Goal: Contribute content: Add original content to the website for others to see

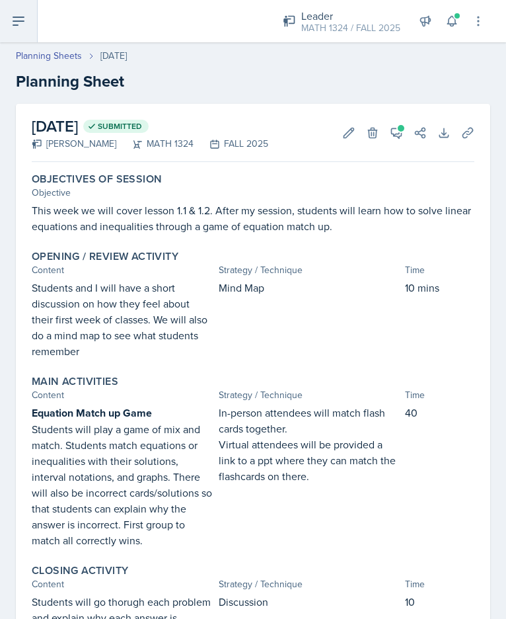
click at [10, 11] on button at bounding box center [19, 21] width 38 height 42
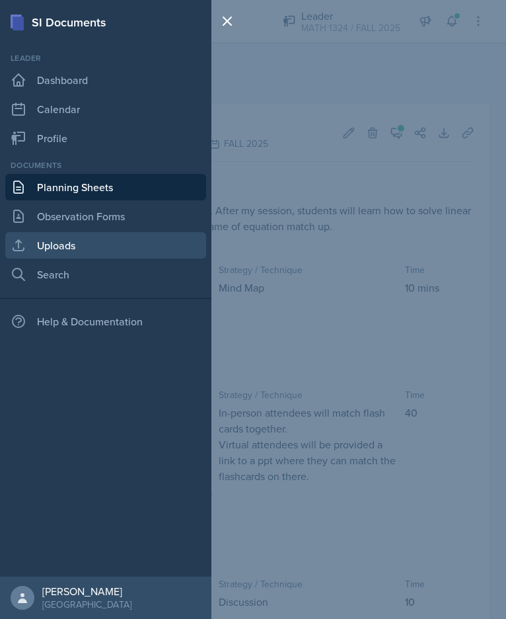
click at [93, 246] on link "Uploads" at bounding box center [105, 245] width 201 height 26
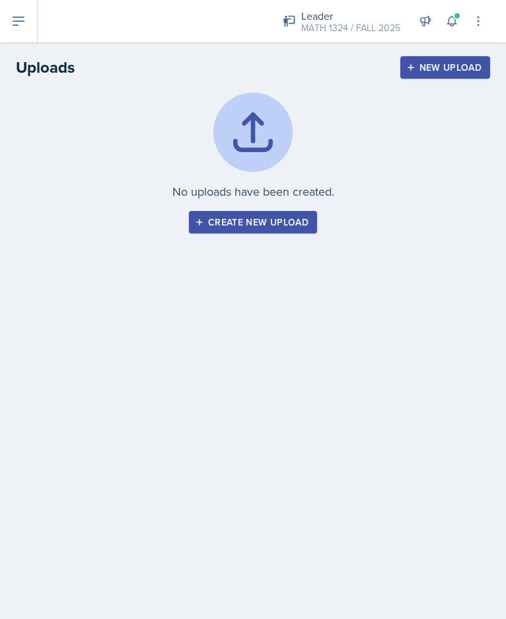
click at [286, 220] on div "Create new upload" at bounding box center [253, 222] width 111 height 11
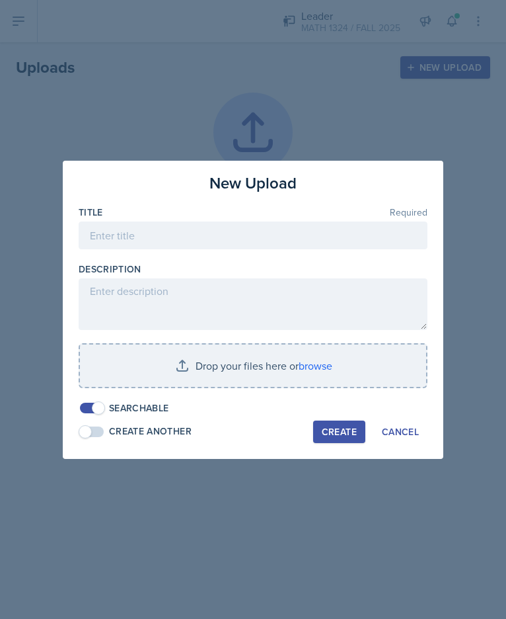
click at [193, 220] on div "Title Required" at bounding box center [253, 234] width 349 height 57
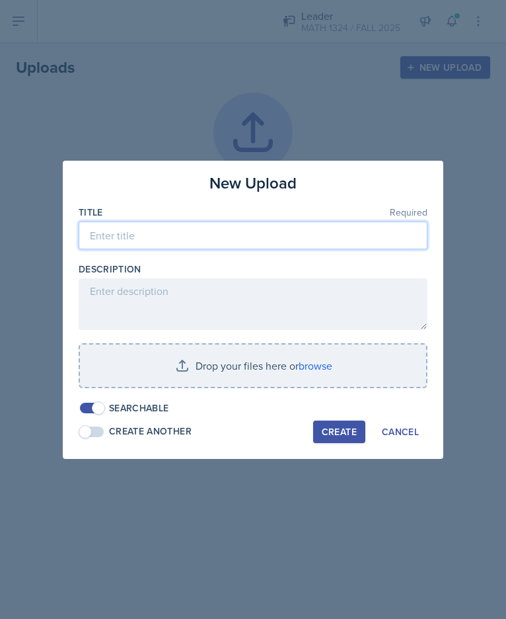
click at [197, 227] on input at bounding box center [253, 235] width 349 height 28
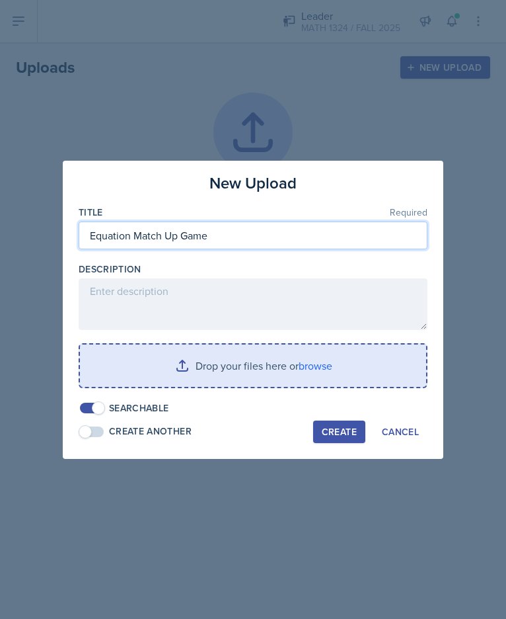
type input "Equation Match Up Game"
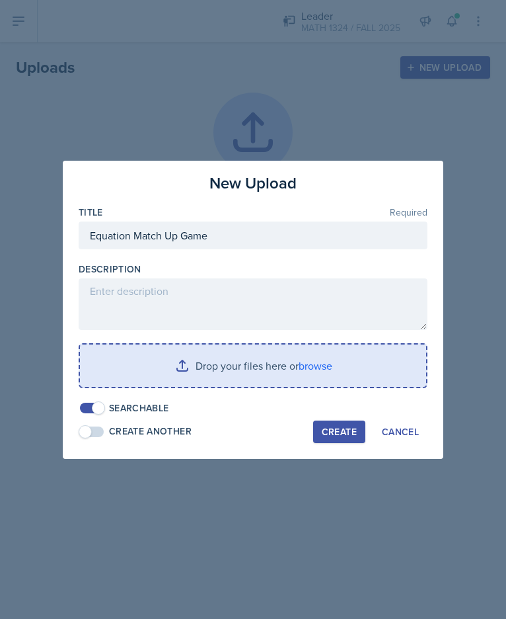
click at [232, 371] on input "file" at bounding box center [253, 365] width 346 height 42
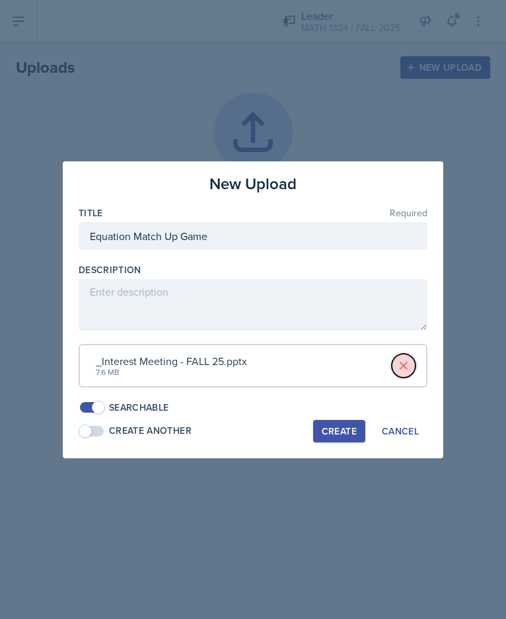
click at [404, 364] on icon at bounding box center [403, 365] width 13 height 13
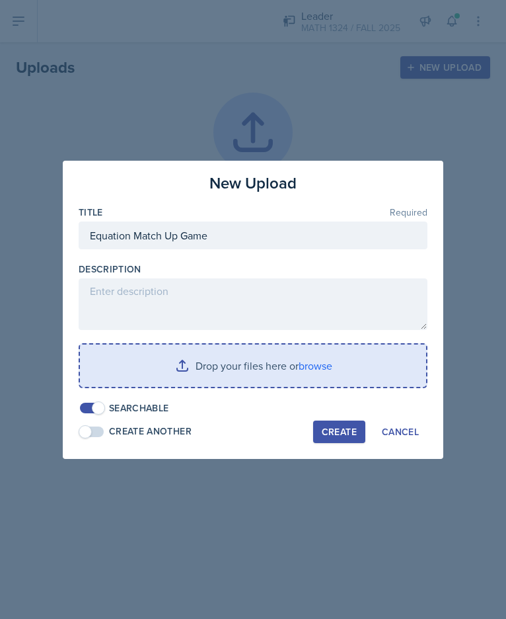
click at [235, 364] on input "file" at bounding box center [253, 365] width 346 height 42
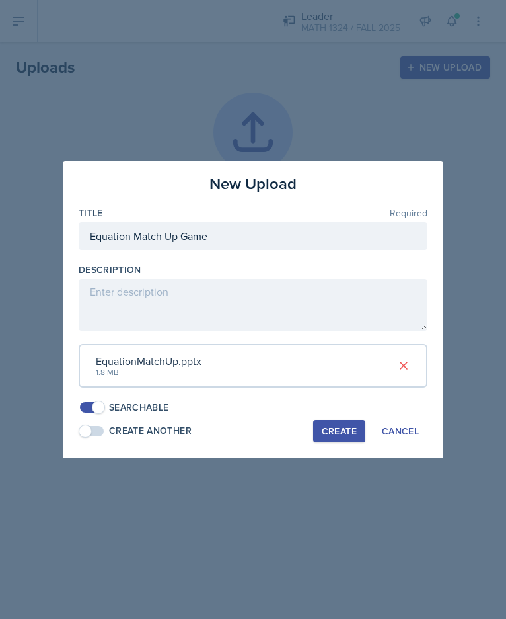
click at [345, 428] on div "Create" at bounding box center [339, 431] width 35 height 11
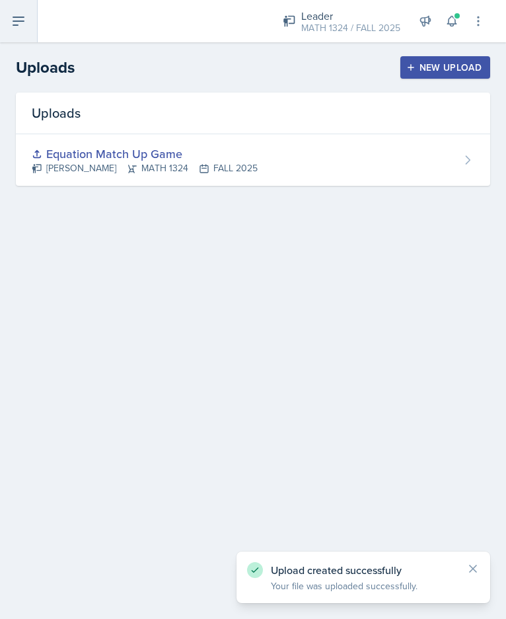
click at [20, 26] on icon at bounding box center [19, 21] width 16 height 16
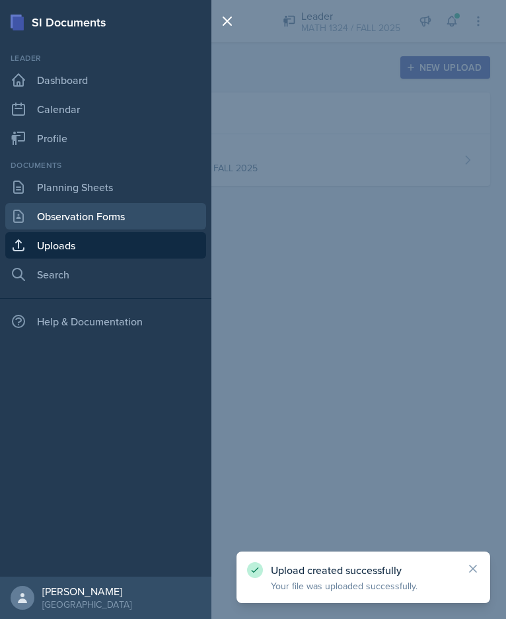
click at [95, 216] on link "Observation Forms" at bounding box center [105, 216] width 201 height 26
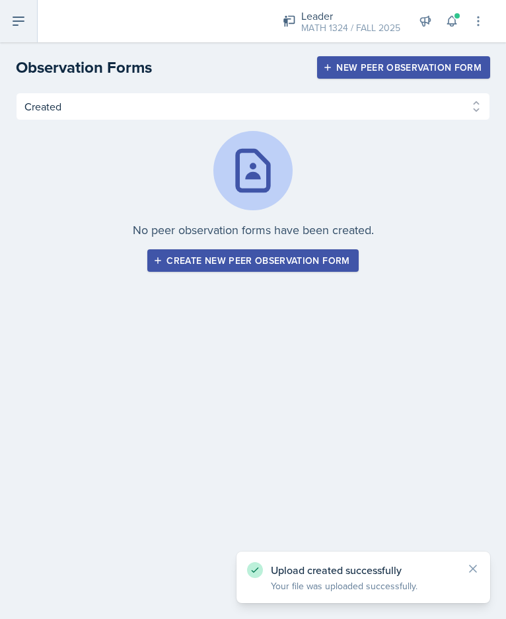
click at [12, 35] on button at bounding box center [19, 21] width 38 height 42
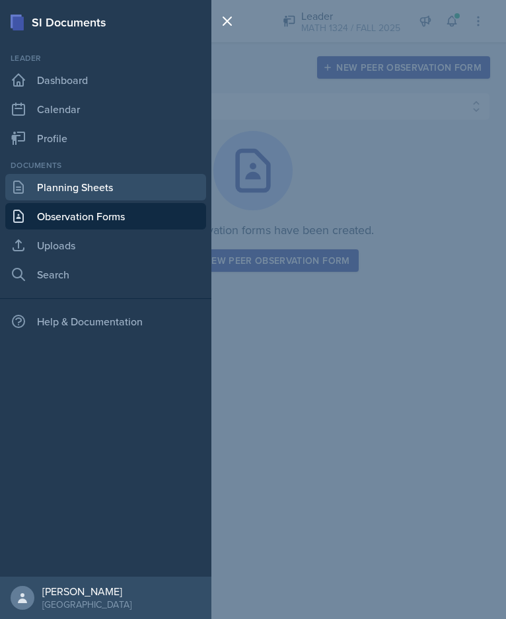
click at [76, 182] on link "Planning Sheets" at bounding box center [105, 187] width 201 height 26
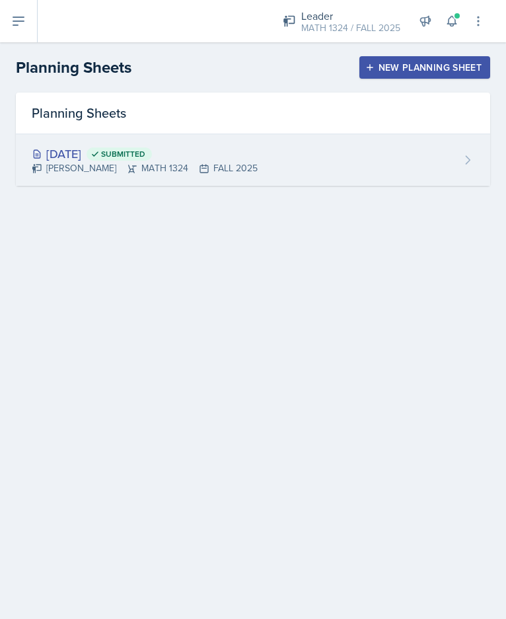
click at [245, 174] on div "[DATE] Submitted [PERSON_NAME] MATH 1324 FALL 2025" at bounding box center [253, 160] width 475 height 52
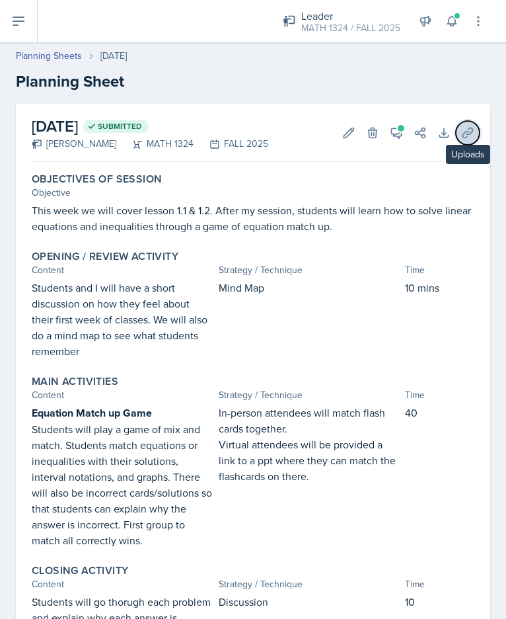
click at [456, 124] on button "Uploads" at bounding box center [468, 133] width 24 height 24
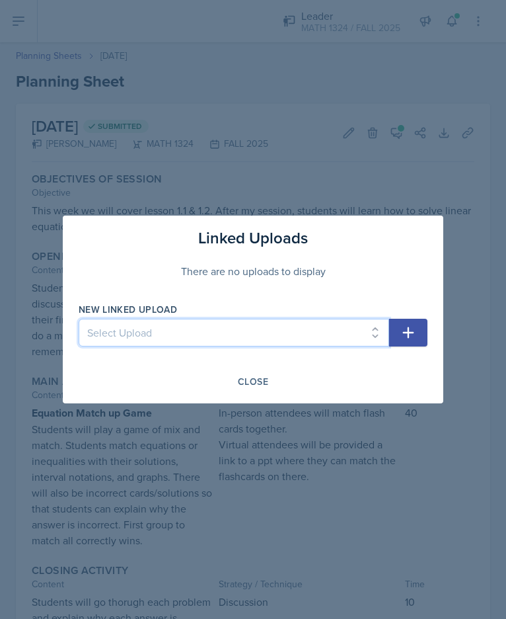
click at [256, 336] on select "Select Upload Equation Match Up Game" at bounding box center [234, 333] width 311 height 28
select select "32cd7d9e-ec88-4359-a03a-d2909c136246"
click at [79, 319] on select "Select Upload Equation Match Up Game" at bounding box center [234, 333] width 311 height 28
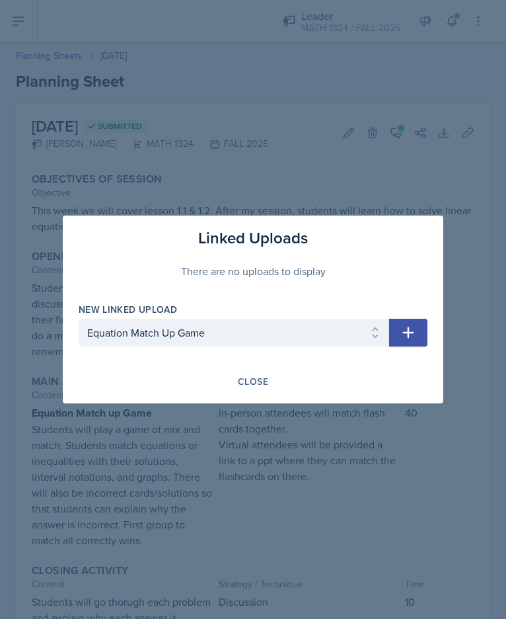
click at [411, 326] on icon "button" at bounding box center [409, 333] width 16 height 16
select select
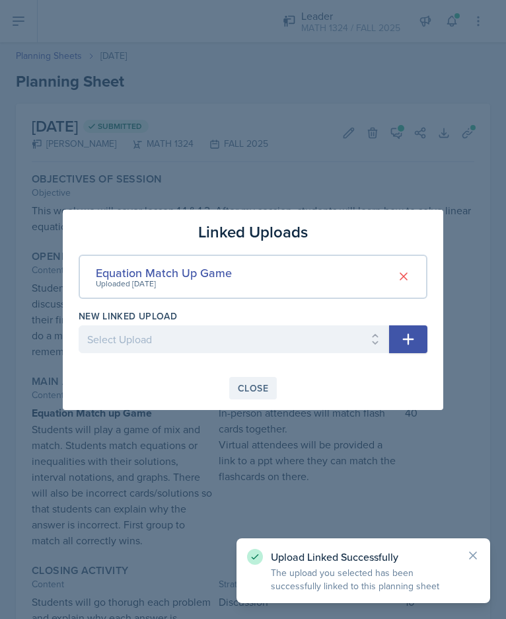
click at [252, 393] on div "Close" at bounding box center [253, 388] width 30 height 11
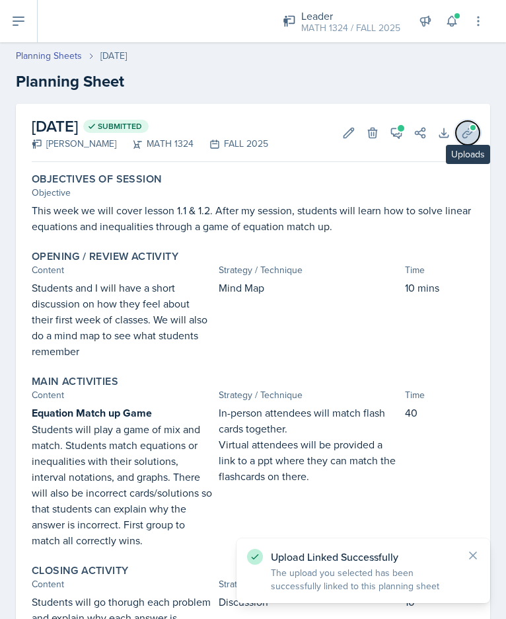
click at [457, 124] on button "Uploads" at bounding box center [468, 133] width 24 height 24
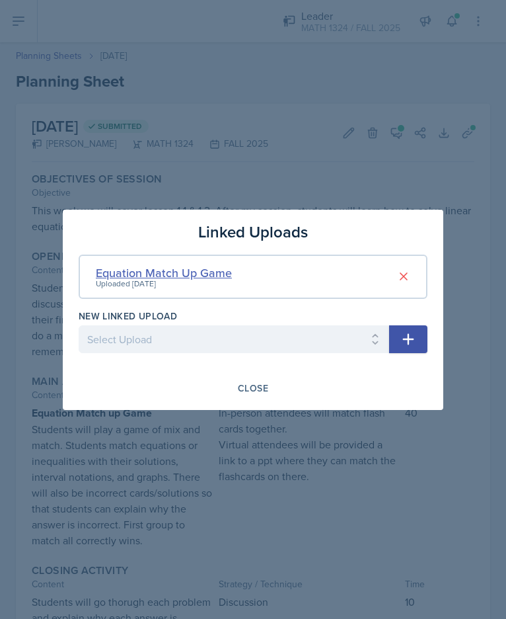
click at [186, 274] on div "Equation Match Up Game" at bounding box center [164, 273] width 136 height 18
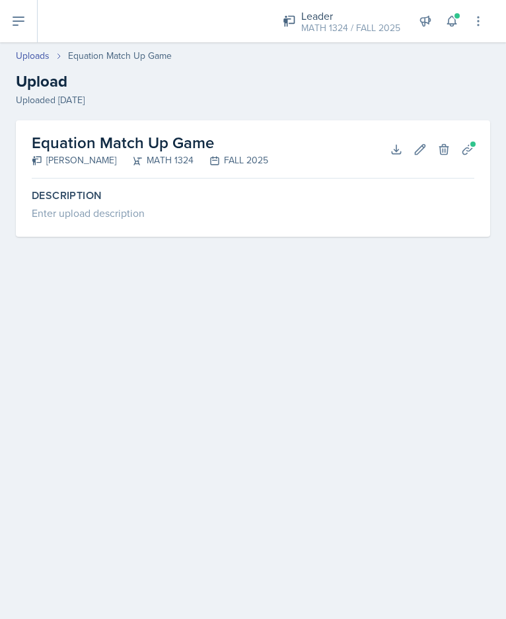
click at [188, 142] on h2 "Equation Match Up Game" at bounding box center [150, 143] width 237 height 24
click at [101, 143] on h2 "Equation Match Up Game" at bounding box center [150, 143] width 237 height 24
